Goal: Check status: Check status

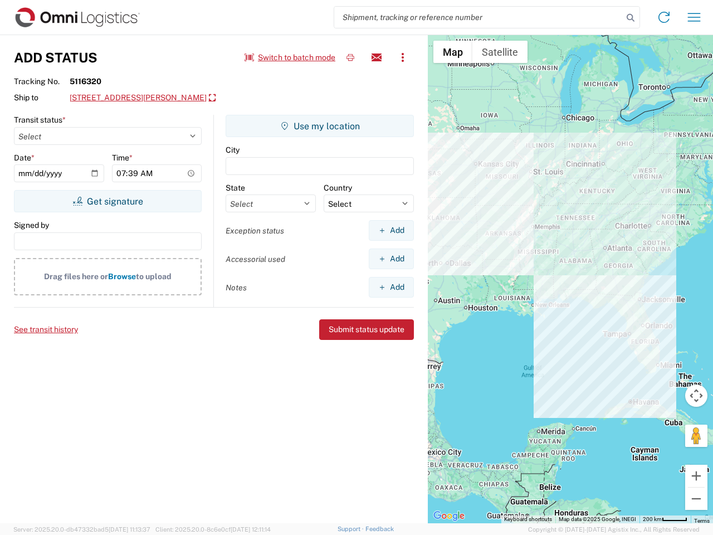
click at [479, 17] on input "search" at bounding box center [478, 17] width 289 height 21
click at [631, 18] on icon at bounding box center [631, 18] width 16 height 16
click at [664, 17] on icon at bounding box center [664, 17] width 18 height 18
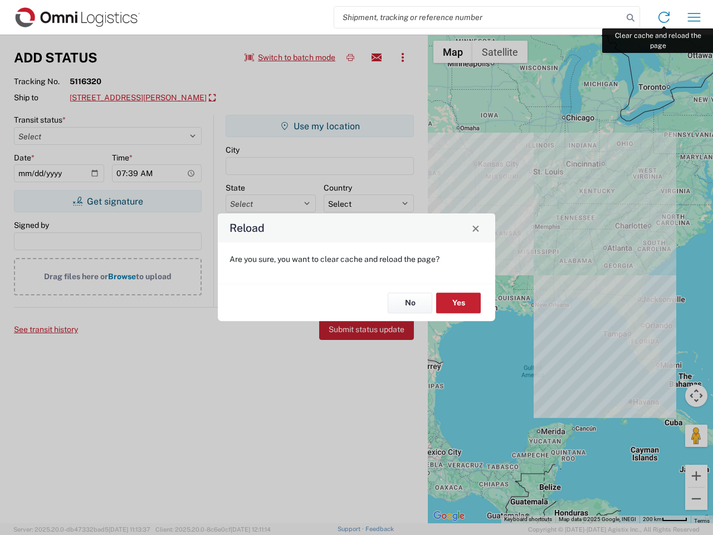
click at [694, 17] on div "Reload Are you sure, you want to clear cache and reload the page? No Yes" at bounding box center [356, 267] width 713 height 535
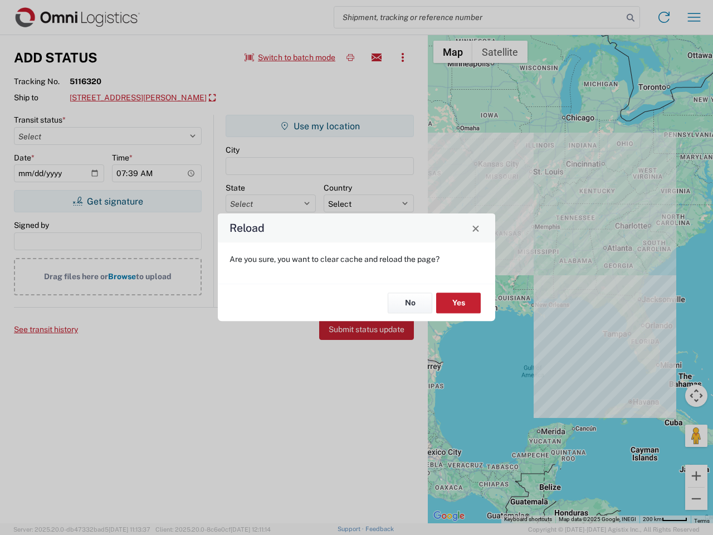
click at [290, 57] on div "Reload Are you sure, you want to clear cache and reload the page? No Yes" at bounding box center [356, 267] width 713 height 535
click at [350, 57] on div "Reload Are you sure, you want to clear cache and reload the page? No Yes" at bounding box center [356, 267] width 713 height 535
click at [377, 57] on div "Reload Are you sure, you want to clear cache and reload the page? No Yes" at bounding box center [356, 267] width 713 height 535
click at [403, 57] on div "Reload Are you sure, you want to clear cache and reload the page? No Yes" at bounding box center [356, 267] width 713 height 535
click at [156, 98] on div "Reload Are you sure, you want to clear cache and reload the page? No Yes" at bounding box center [356, 267] width 713 height 535
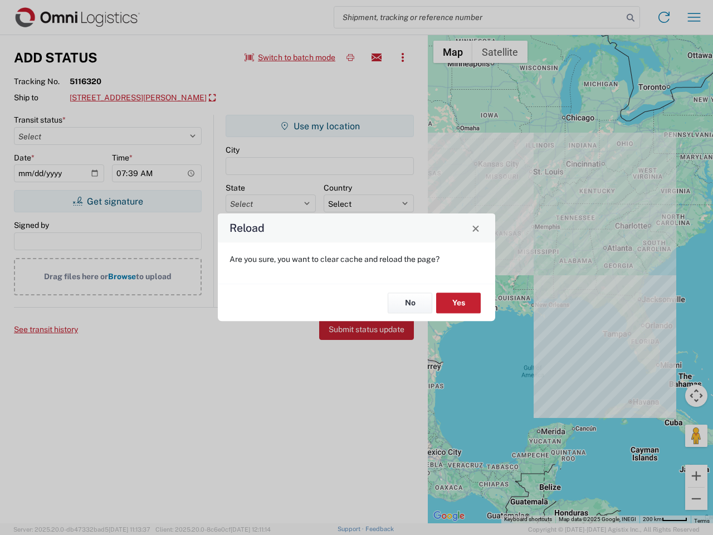
click at [108, 201] on div "Reload Are you sure, you want to clear cache and reload the page? No Yes" at bounding box center [356, 267] width 713 height 535
